Goal: Communication & Community: Answer question/provide support

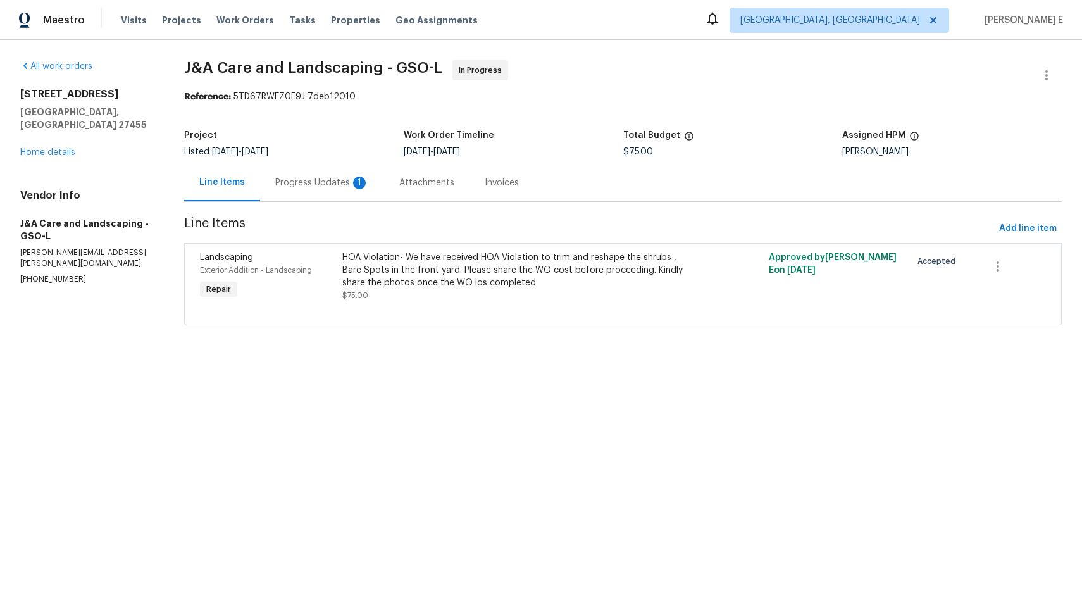
click at [315, 179] on div "Progress Updates 1" at bounding box center [322, 183] width 94 height 13
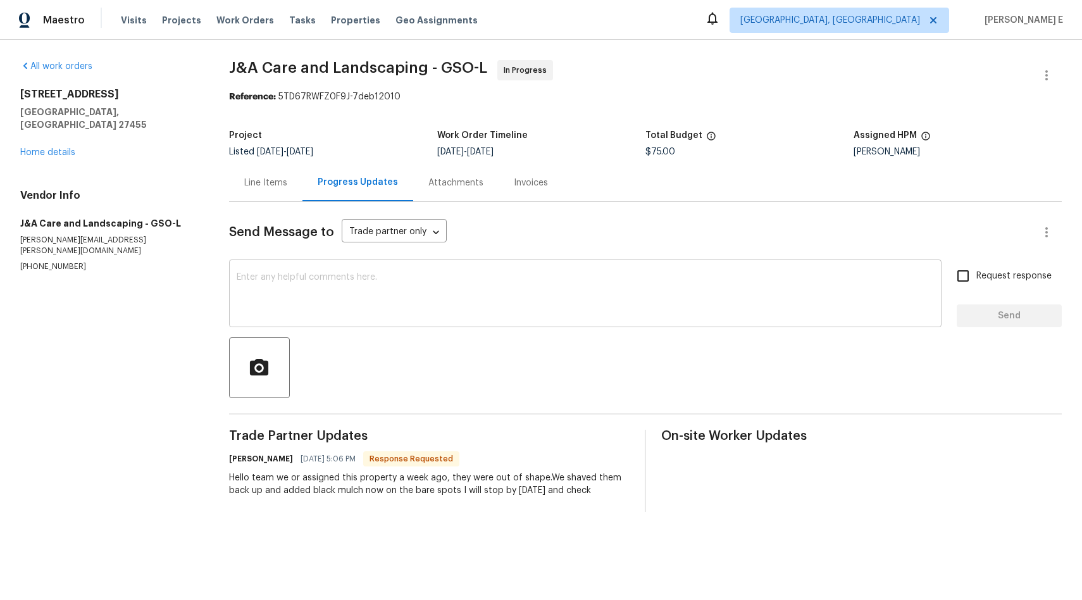
click at [261, 316] on textarea at bounding box center [585, 295] width 697 height 44
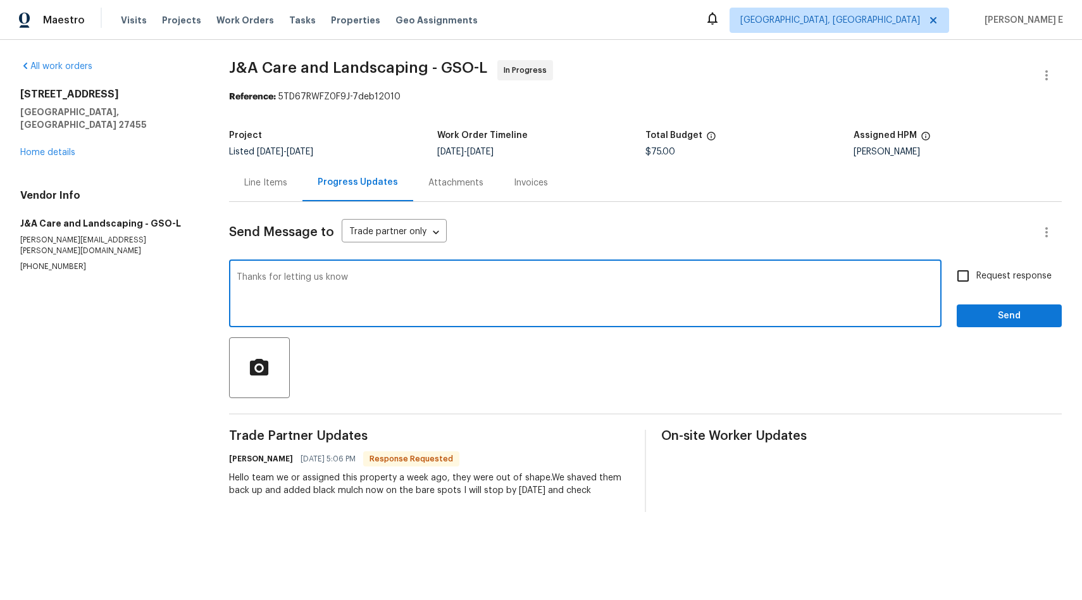
type textarea "Thanks for letting us know"
click at [954, 273] on input "Request response" at bounding box center [963, 276] width 27 height 27
checkbox input "true"
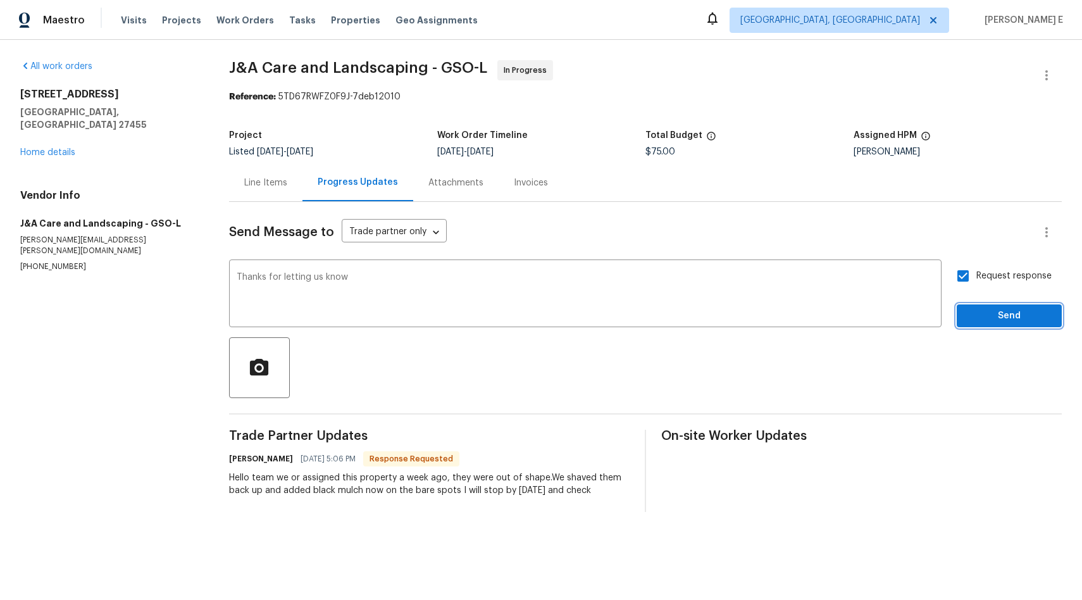
click at [990, 320] on span "Send" at bounding box center [1009, 316] width 85 height 16
